Goal: Ask a question

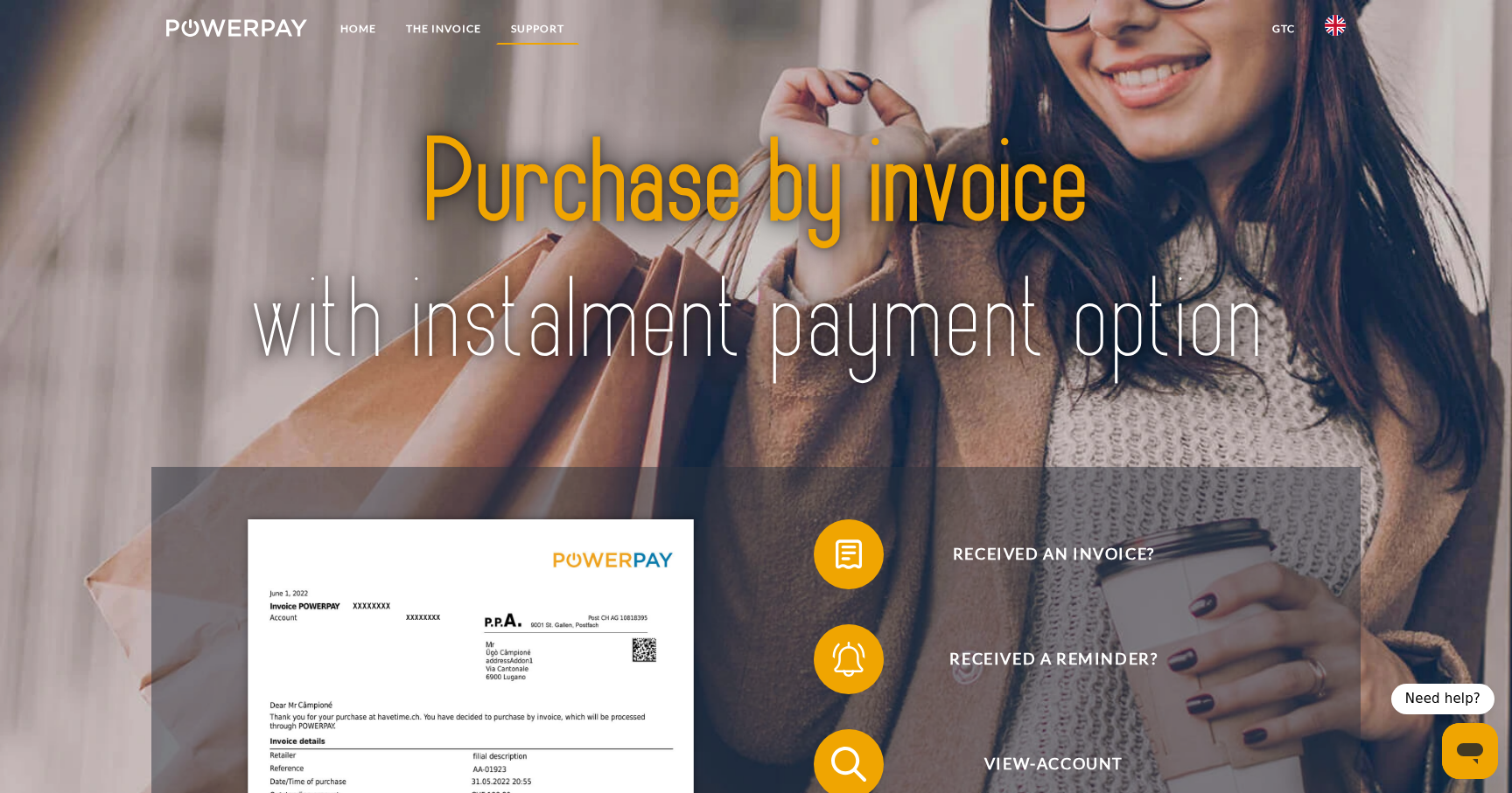
click at [517, 30] on link "Support" at bounding box center [537, 28] width 83 height 32
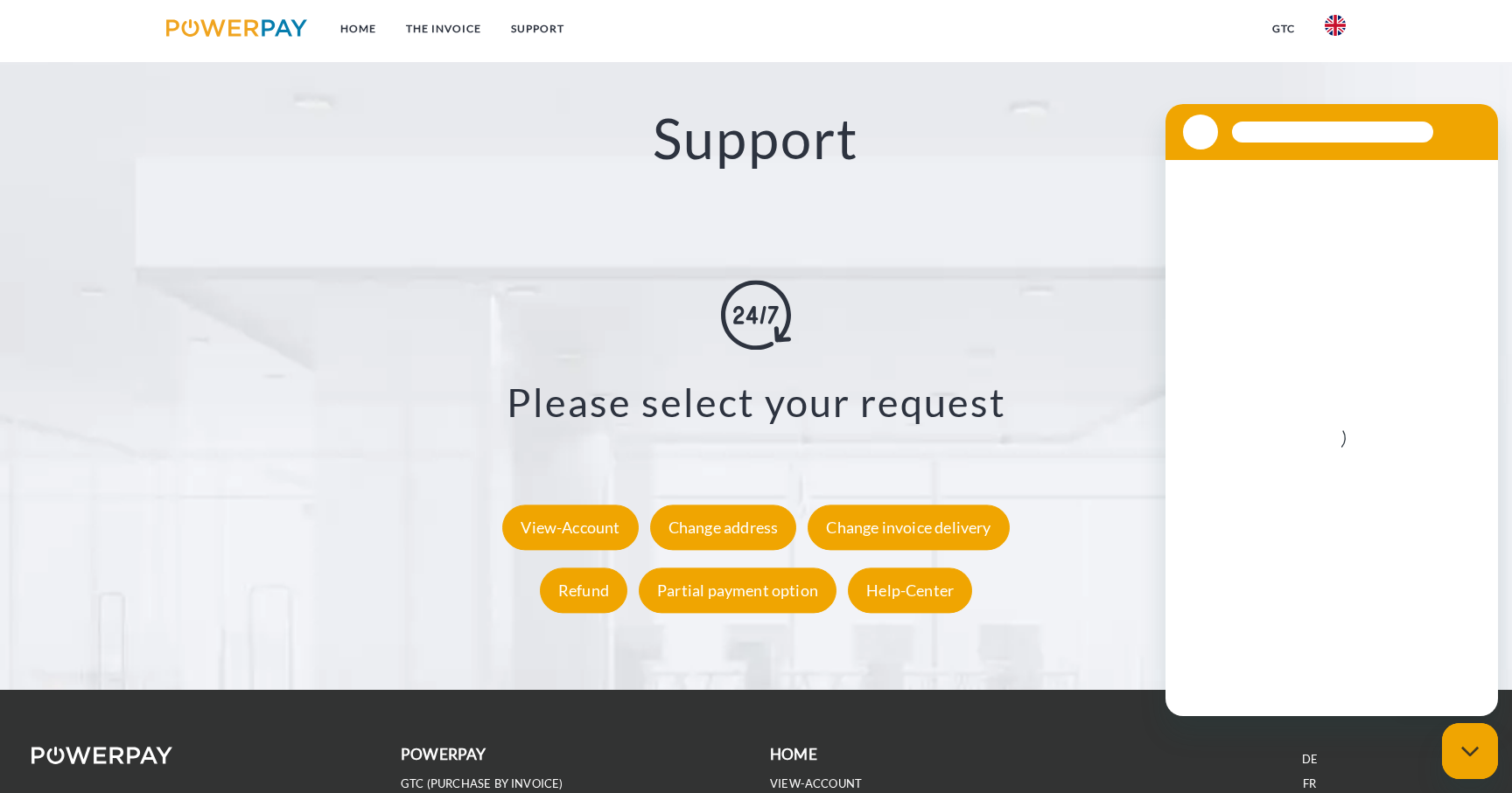
scroll to position [3322, 0]
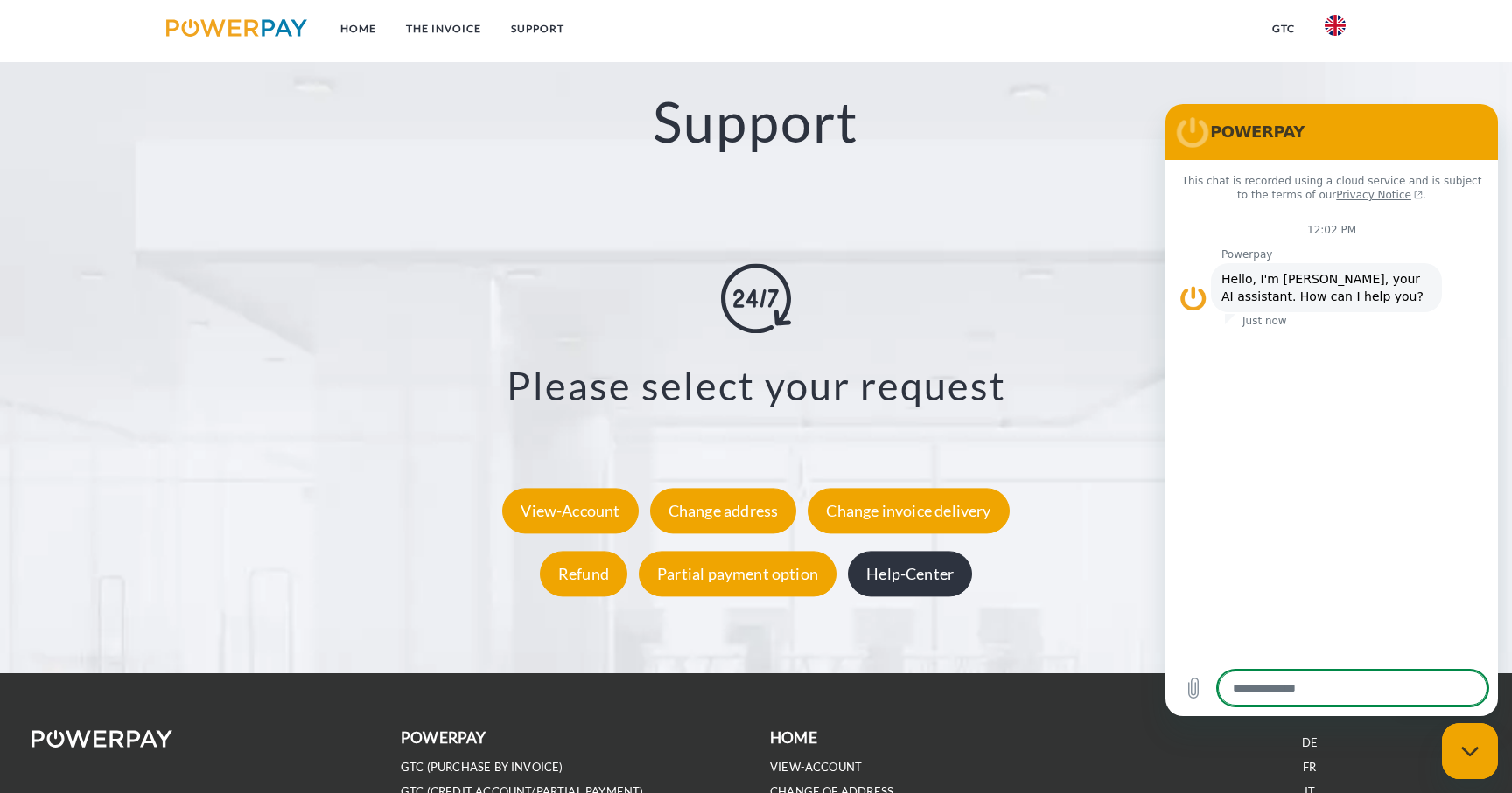
click at [921, 570] on div "Help-Center" at bounding box center [910, 573] width 124 height 45
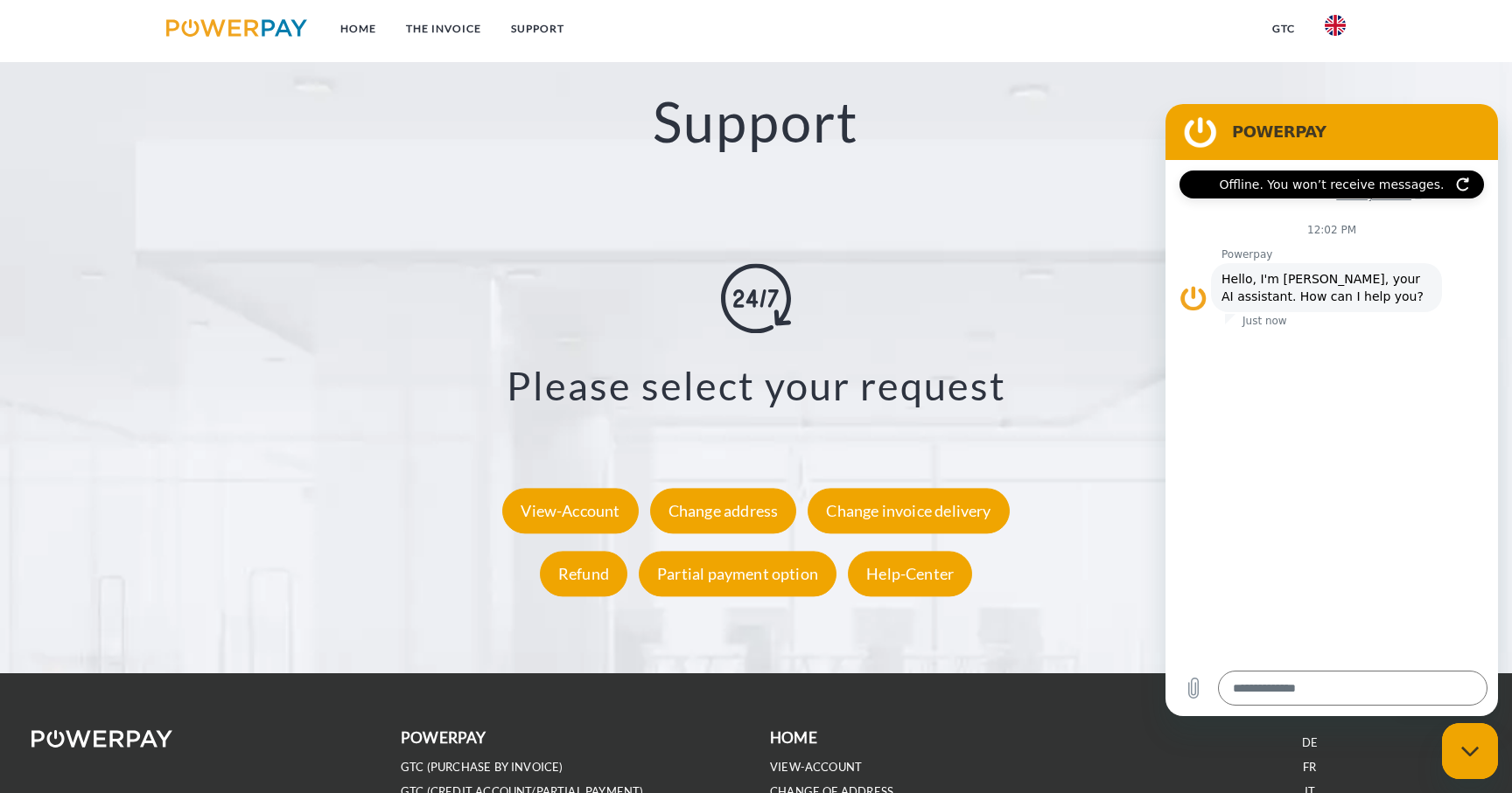
type textarea "*"
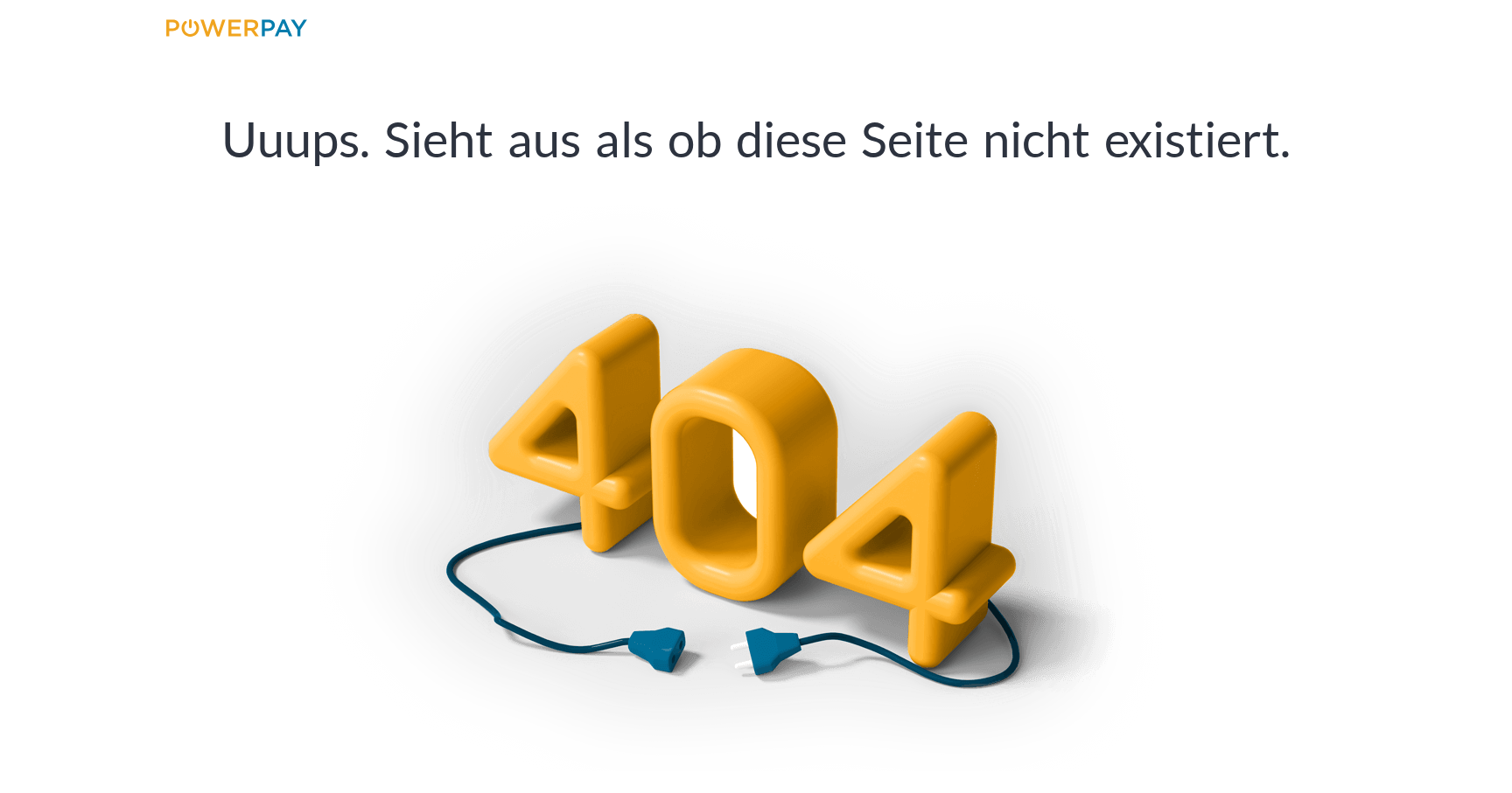
click at [695, 146] on p "Uuups. Sieht aus als ob diese Seite nicht existiert." at bounding box center [756, 138] width 1512 height 74
